Goal: Use online tool/utility: Utilize a website feature to perform a specific function

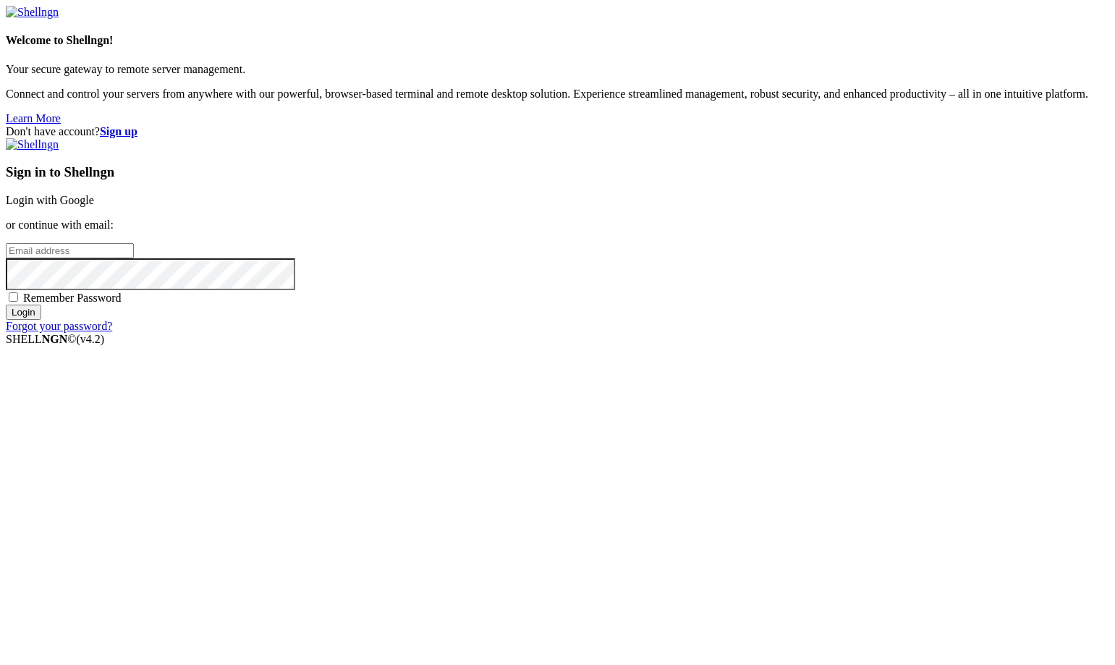
click at [94, 206] on link "Login with Google" at bounding box center [50, 200] width 88 height 12
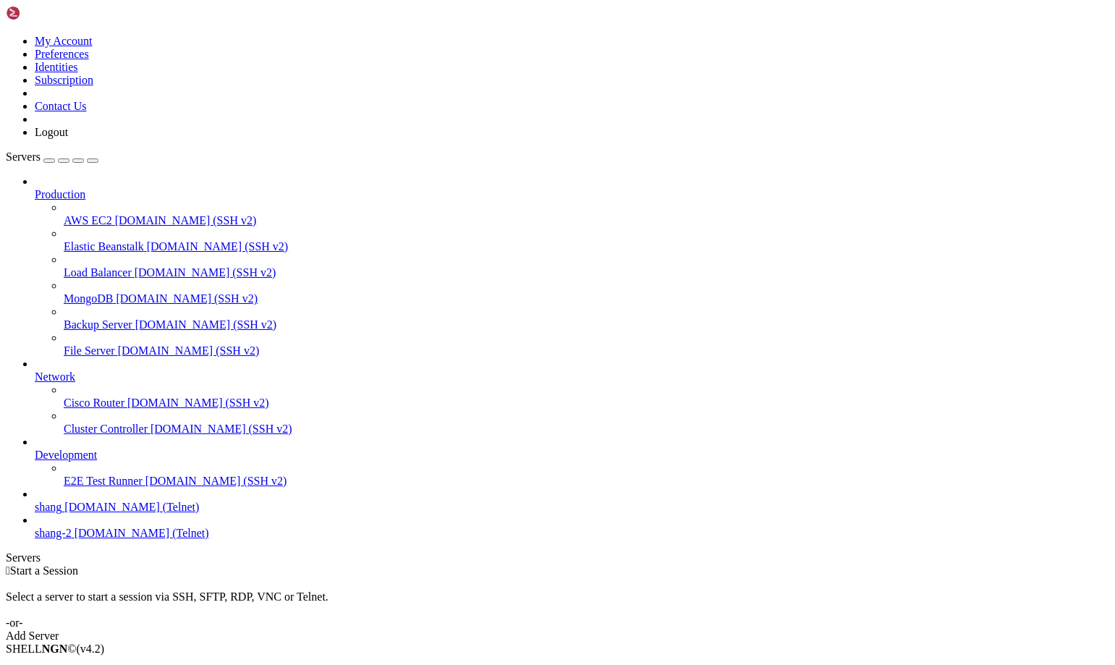
click at [80, 513] on span "[DOMAIN_NAME] (Telnet)" at bounding box center [131, 507] width 135 height 12
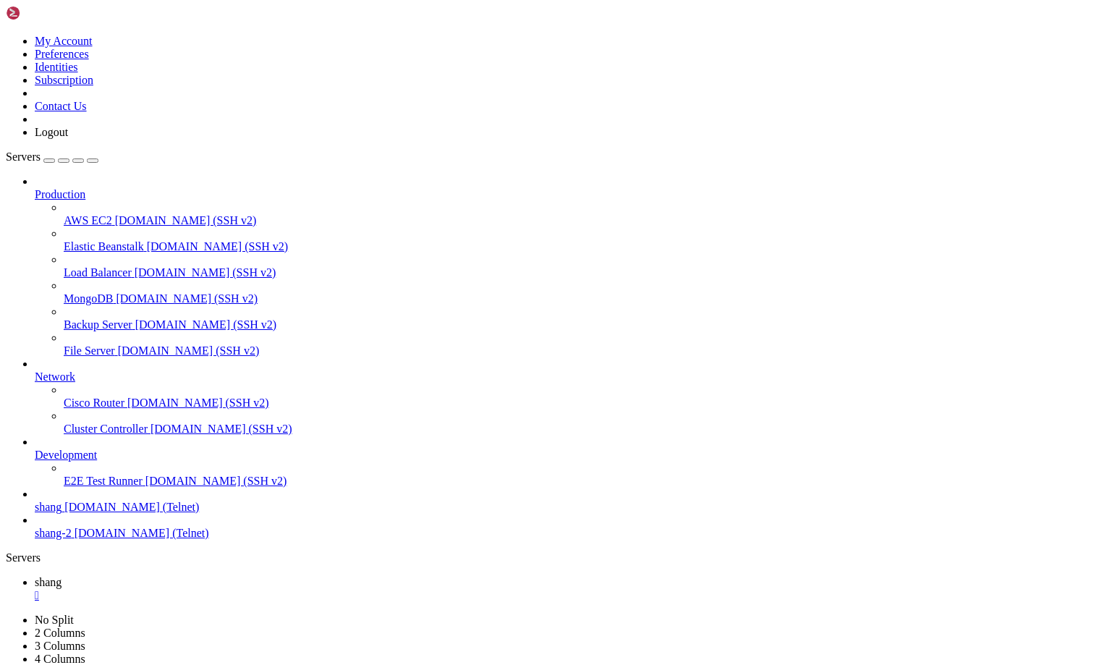
scroll to position [1791, 0]
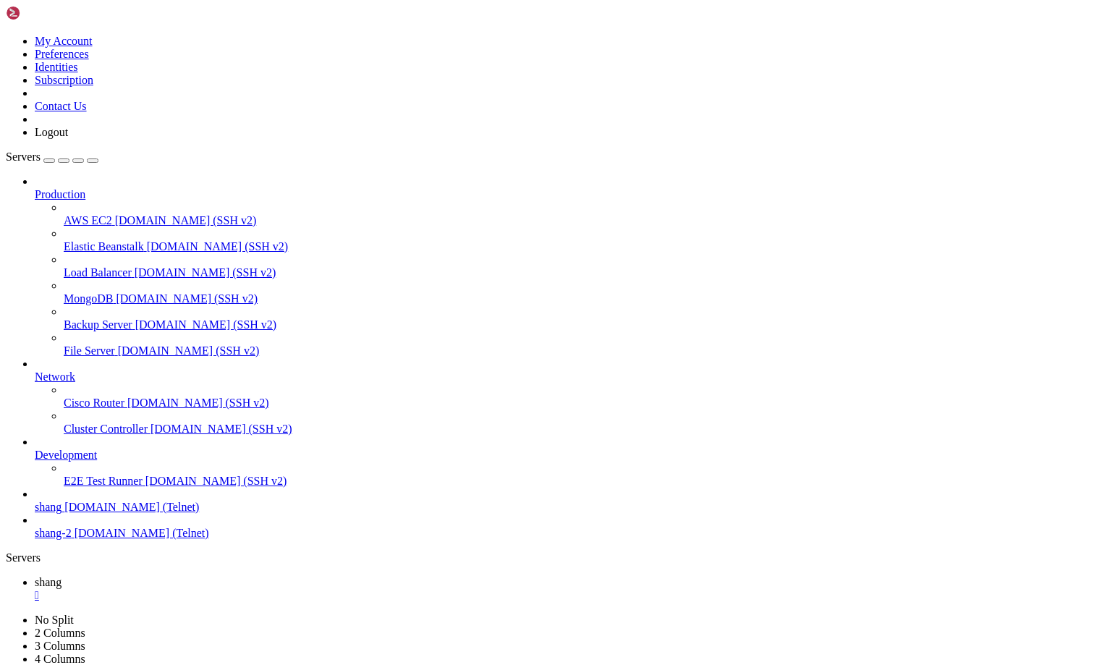
click at [112, 214] on span "AWS EC2" at bounding box center [88, 220] width 48 height 12
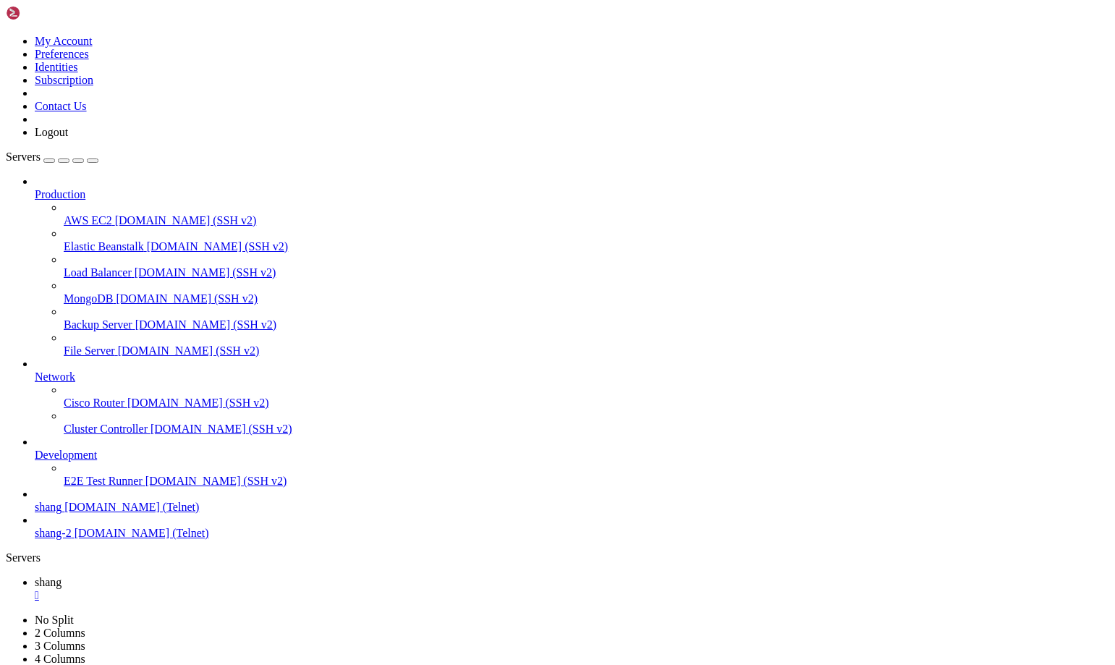
click at [112, 214] on span "AWS EC2" at bounding box center [88, 220] width 48 height 12
click at [35, 576] on icon at bounding box center [35, 582] width 0 height 12
click at [83, 602] on span "AWS EC2" at bounding box center [59, 608] width 48 height 12
